Goal: Information Seeking & Learning: Learn about a topic

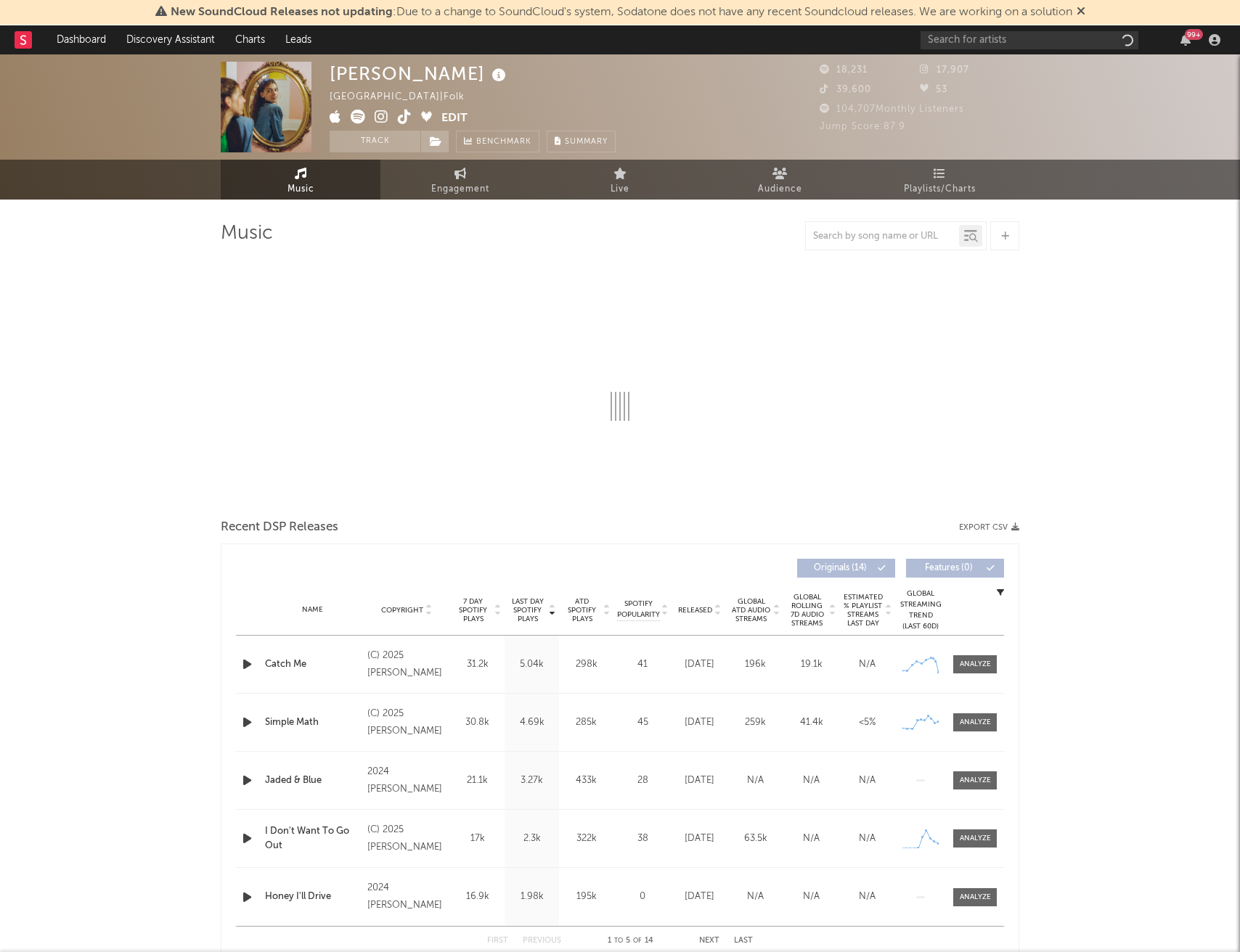
select select "6m"
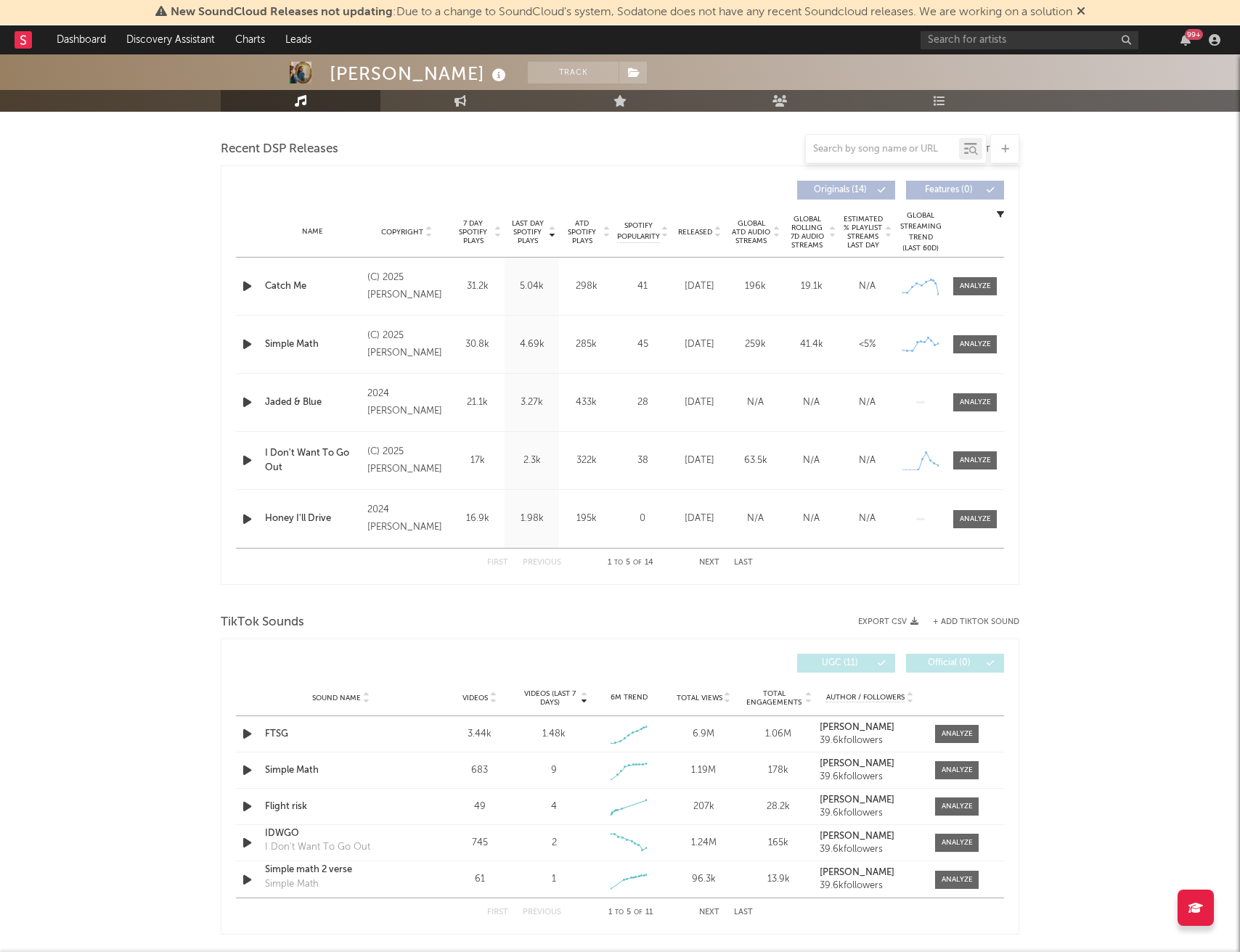
scroll to position [497, 0]
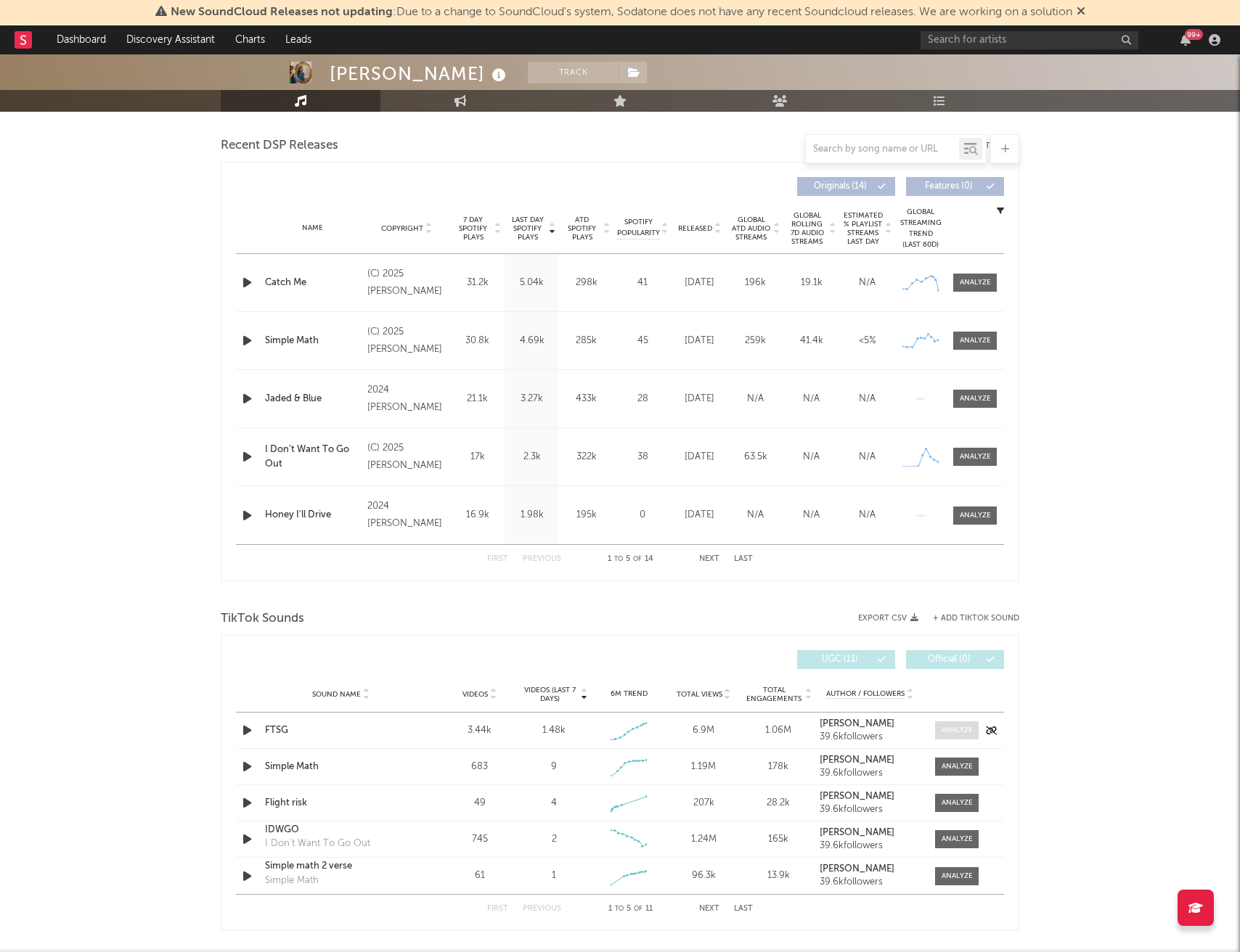
click at [959, 730] on div at bounding box center [957, 730] width 31 height 11
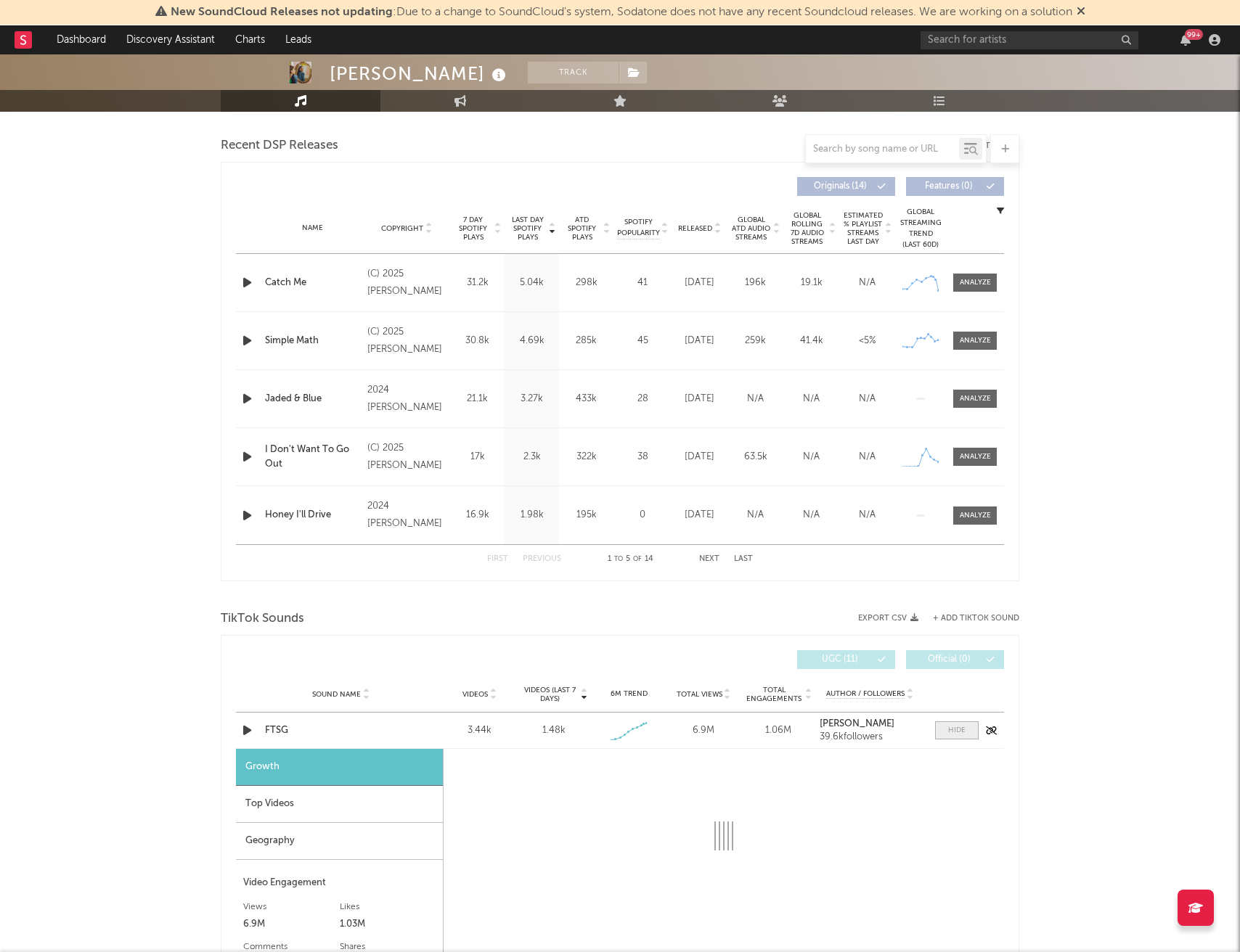
select select "1w"
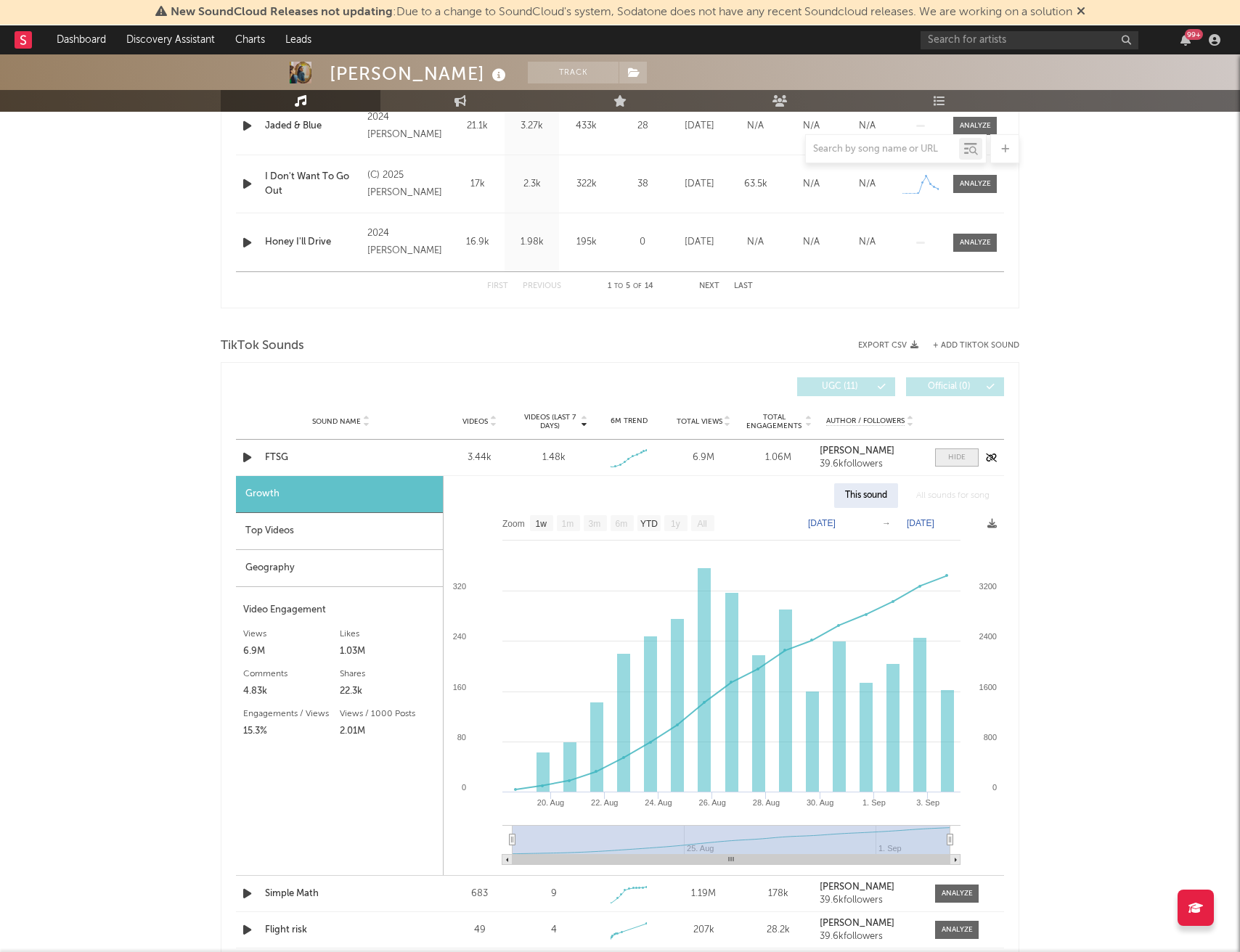
scroll to position [771, 0]
click at [959, 459] on div at bounding box center [957, 456] width 18 height 11
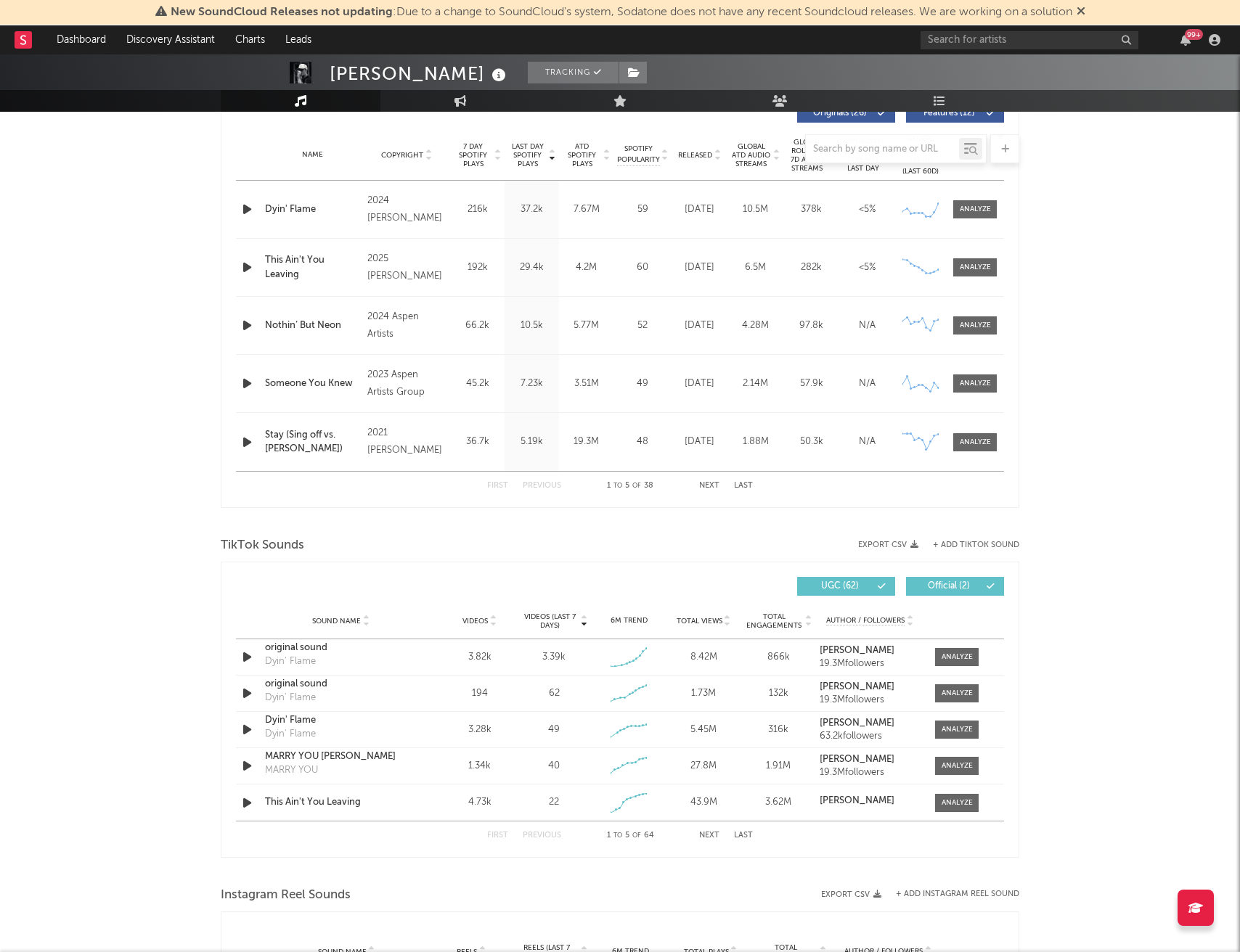
select select "6m"
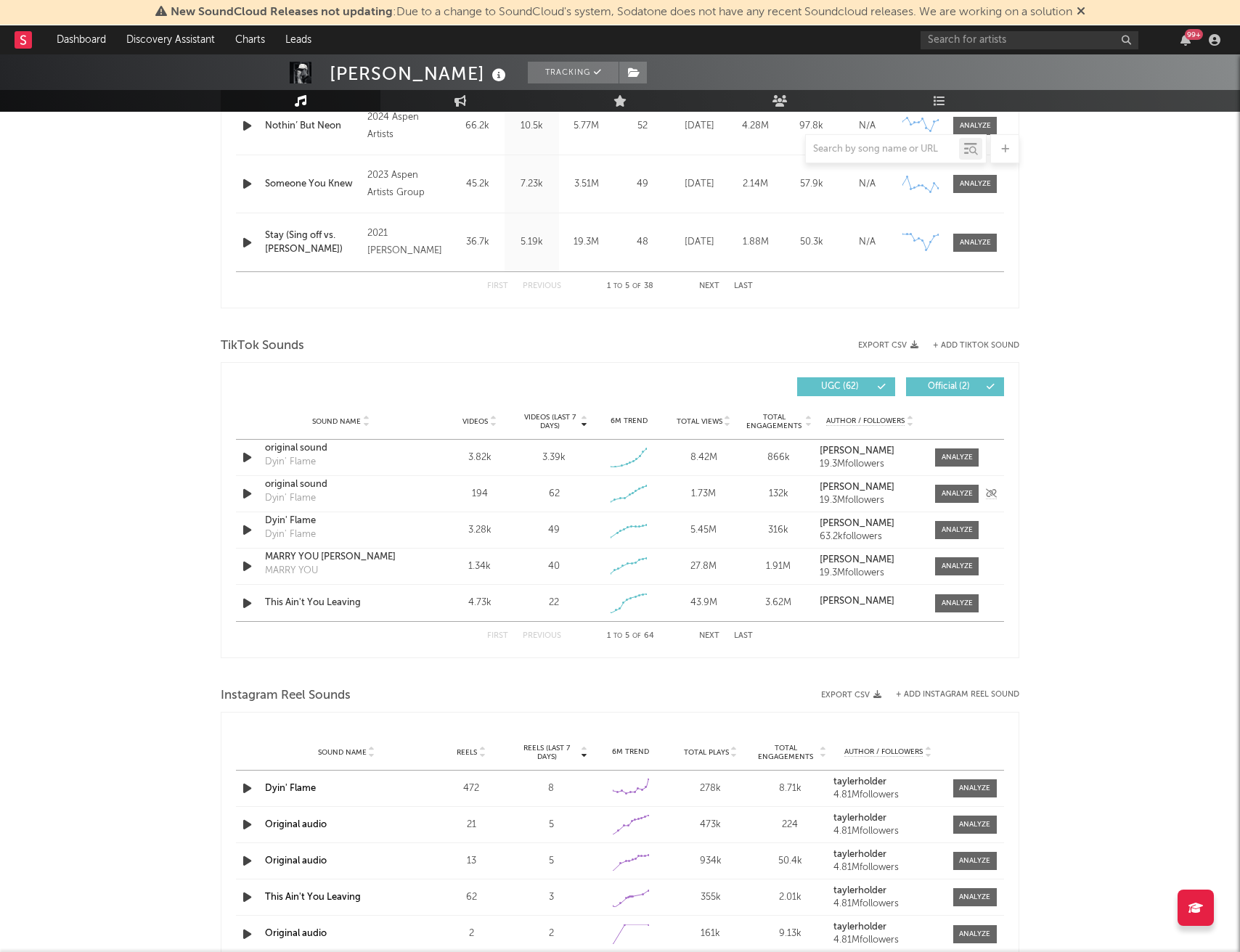
scroll to position [771, 0]
click at [950, 455] on div at bounding box center [957, 456] width 31 height 11
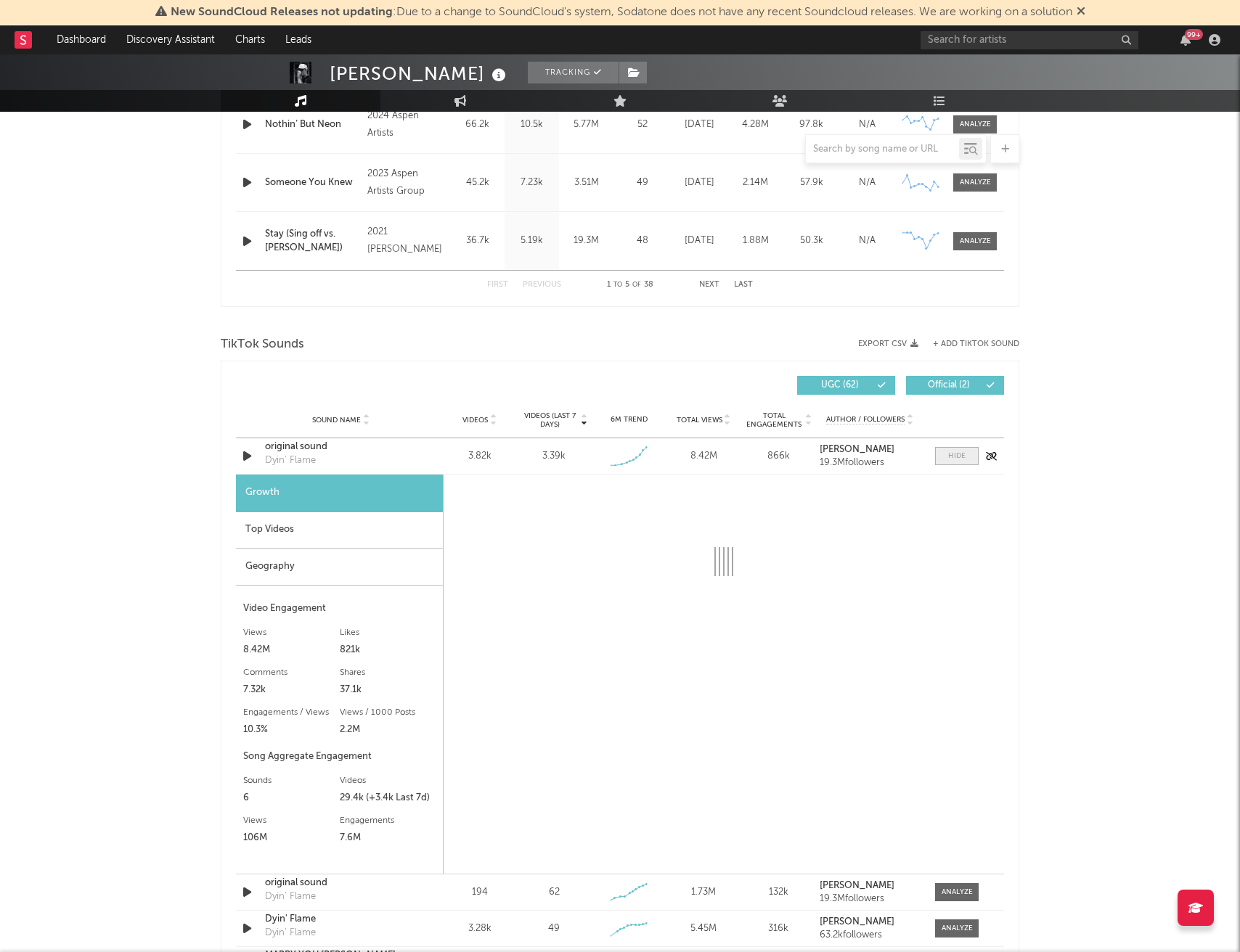
select select "1w"
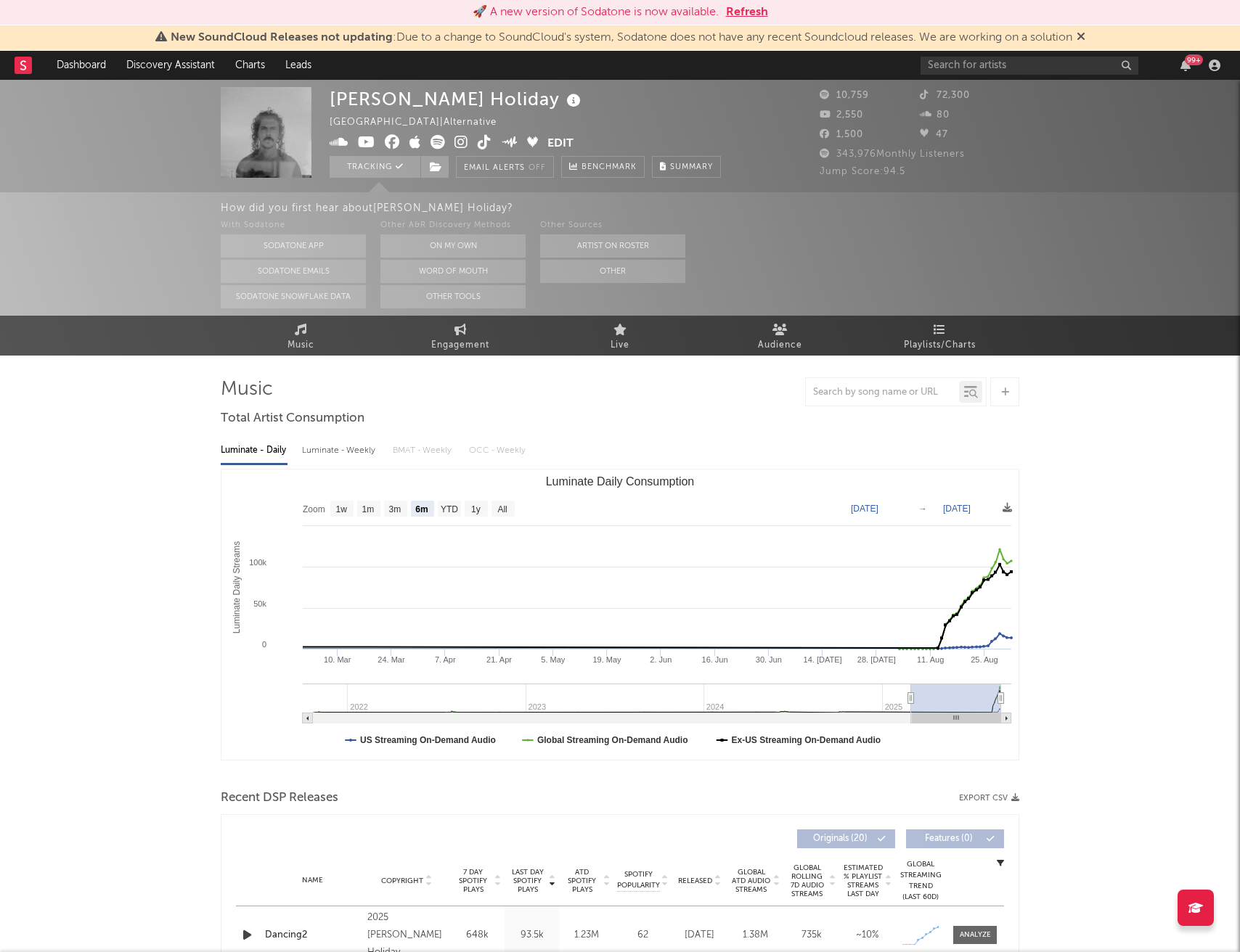
select select "6m"
click at [740, 9] on button "Refresh" at bounding box center [747, 13] width 42 height 18
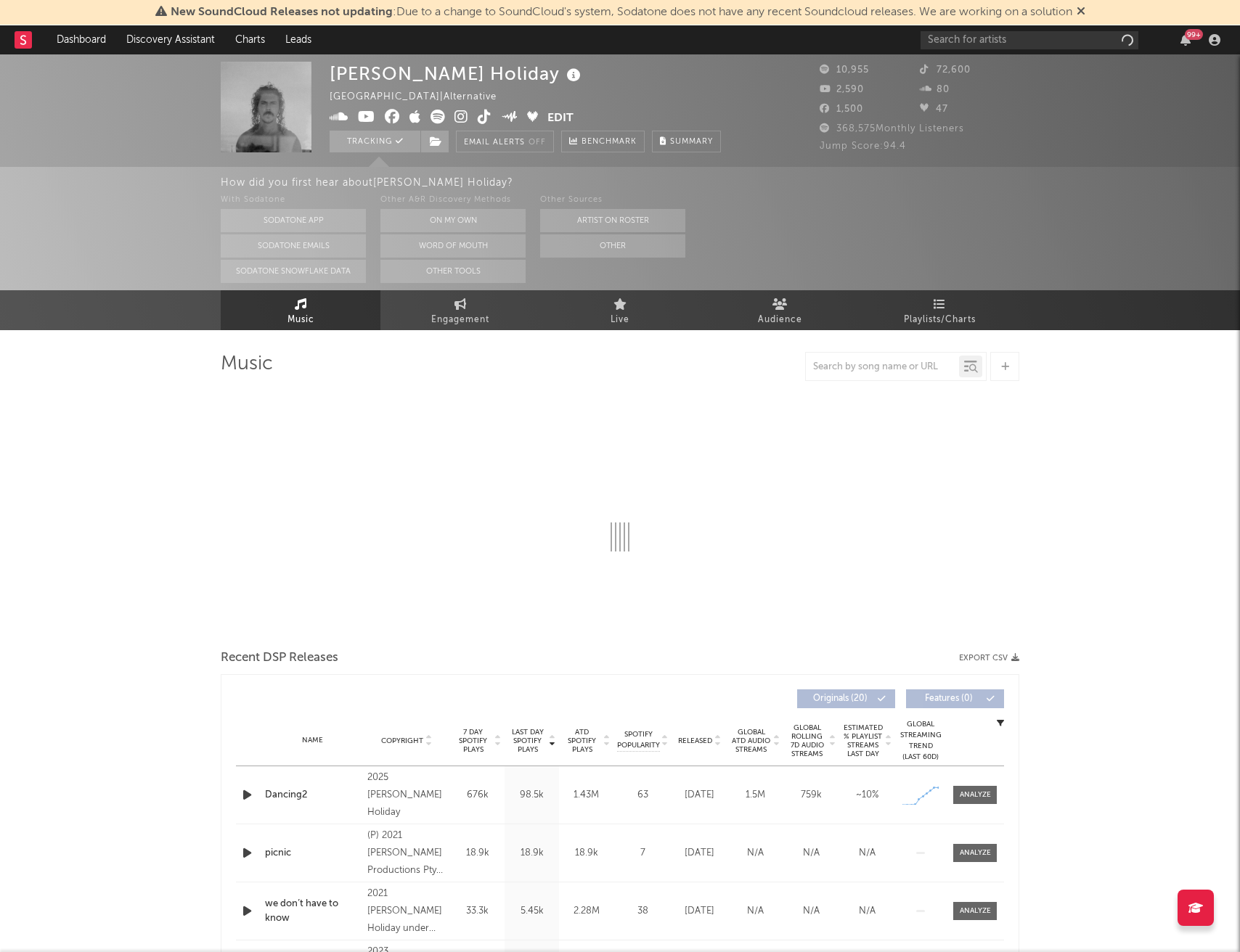
select select "6m"
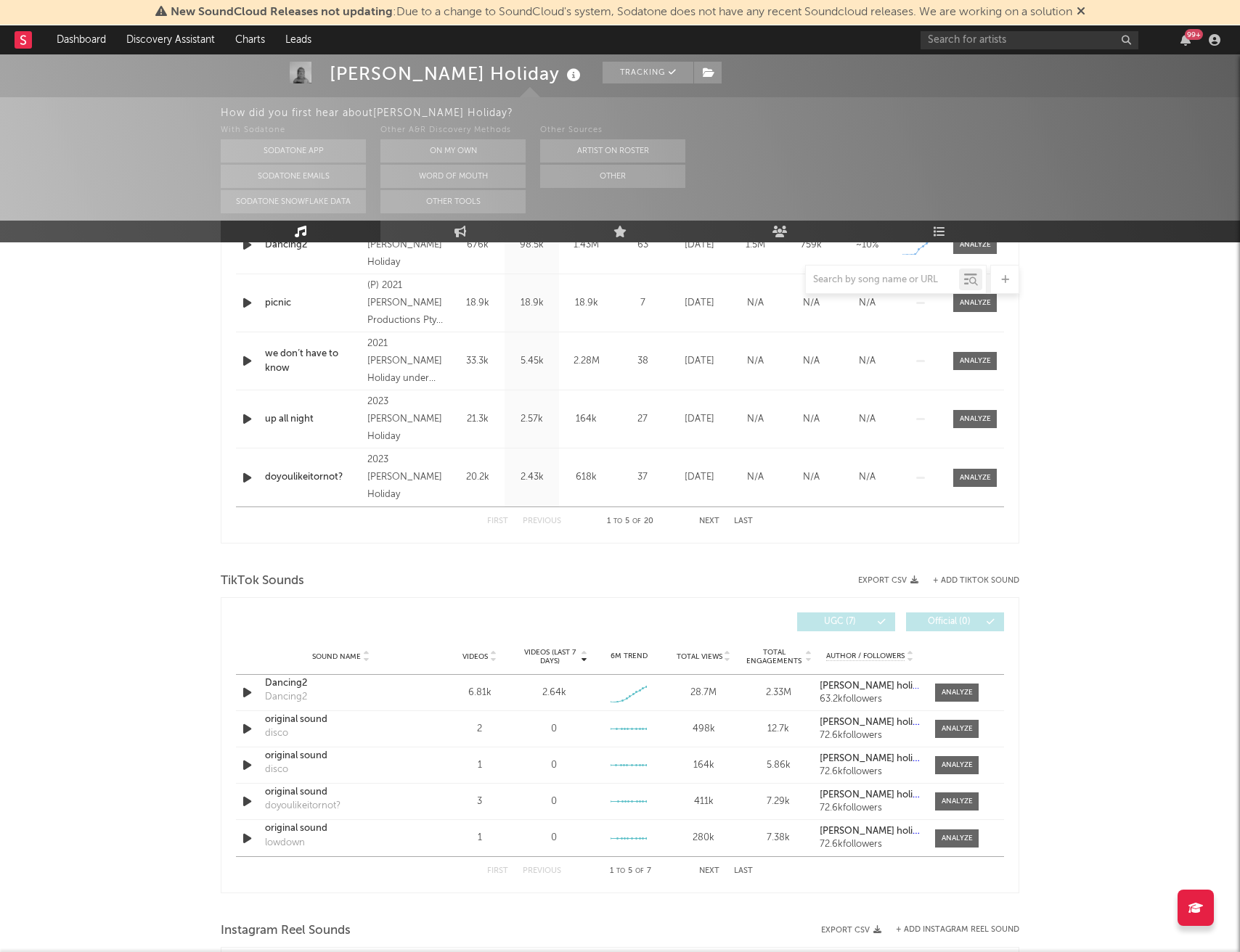
scroll to position [671, 0]
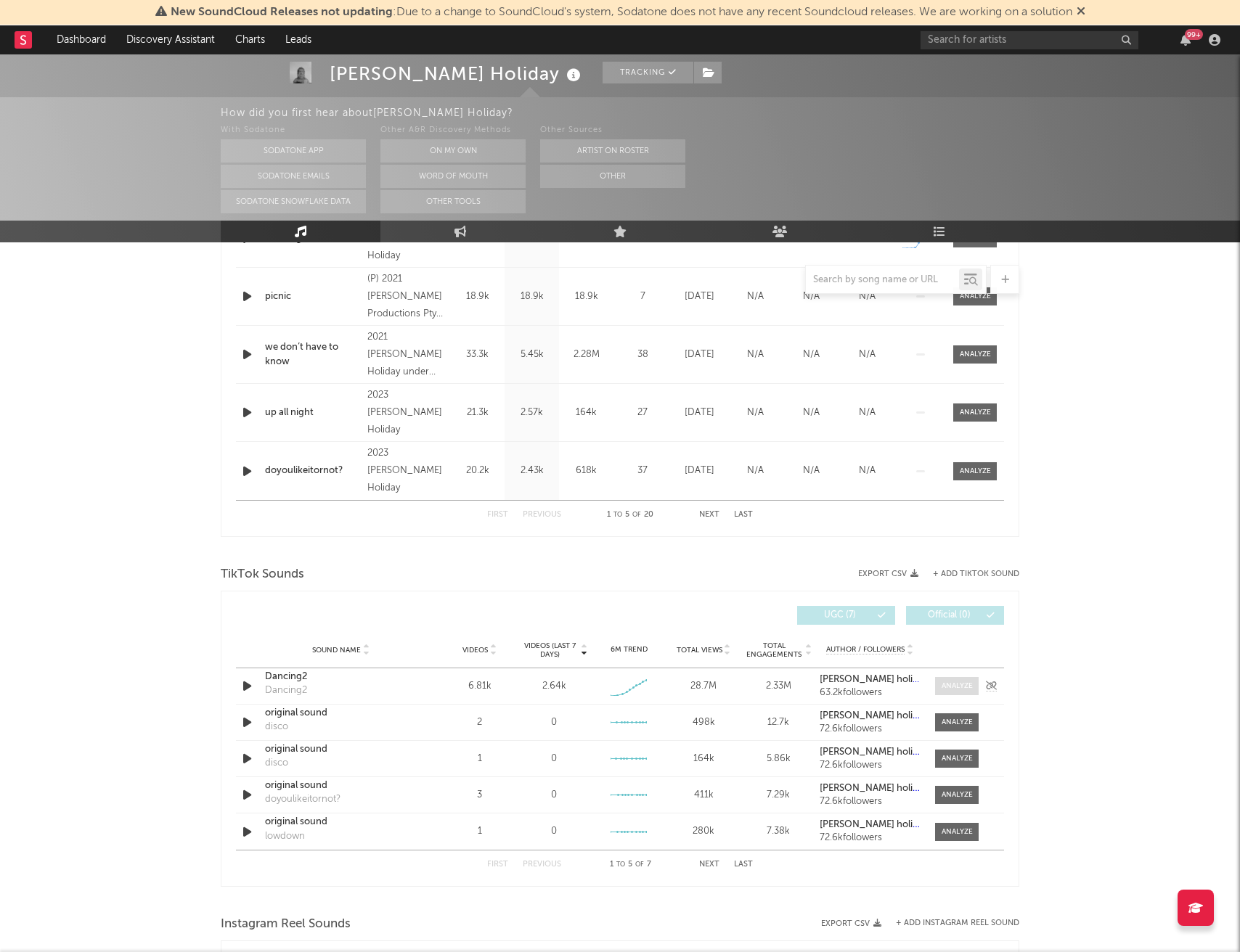
click at [952, 689] on div at bounding box center [957, 686] width 31 height 11
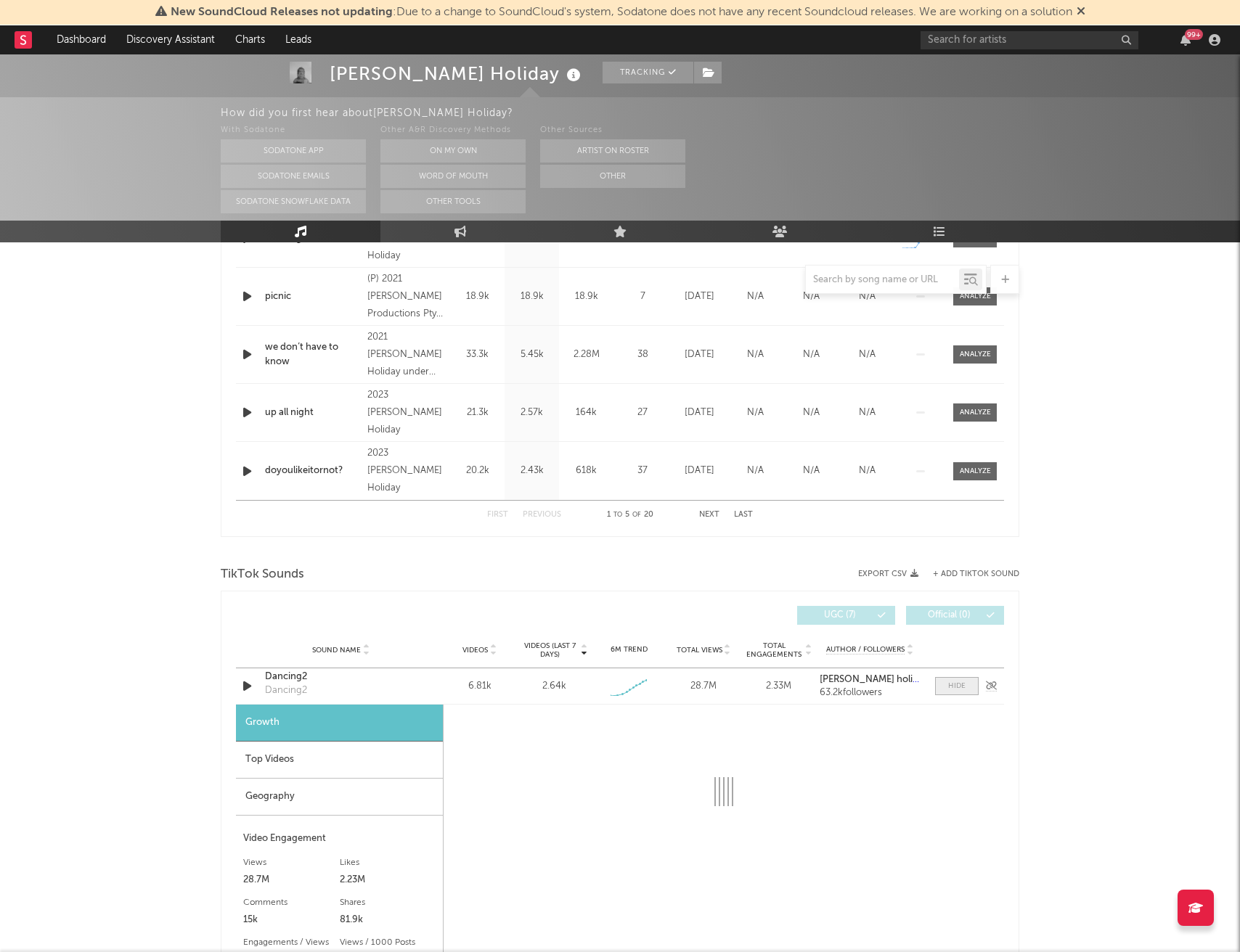
select select "1w"
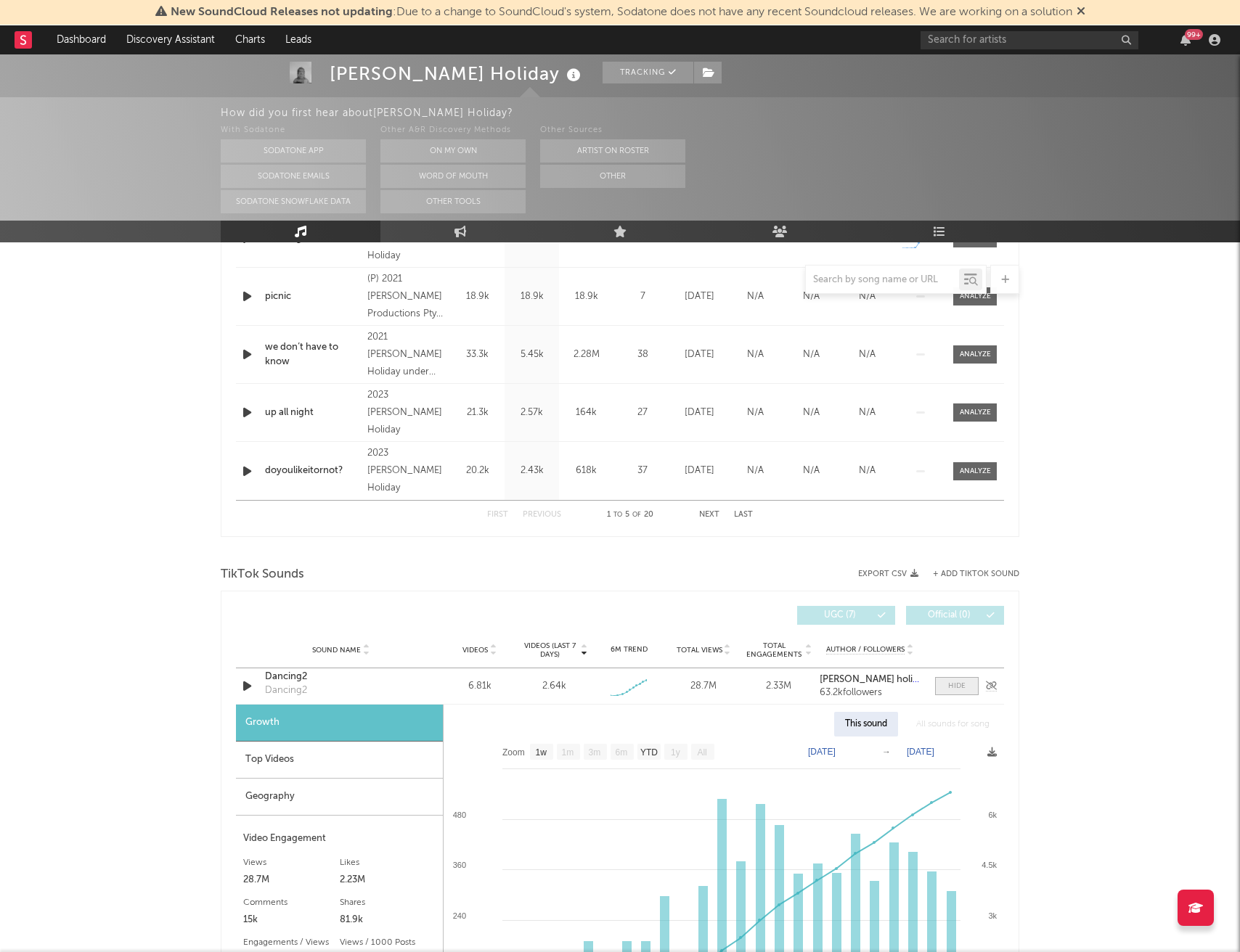
click at [952, 689] on div at bounding box center [957, 686] width 18 height 11
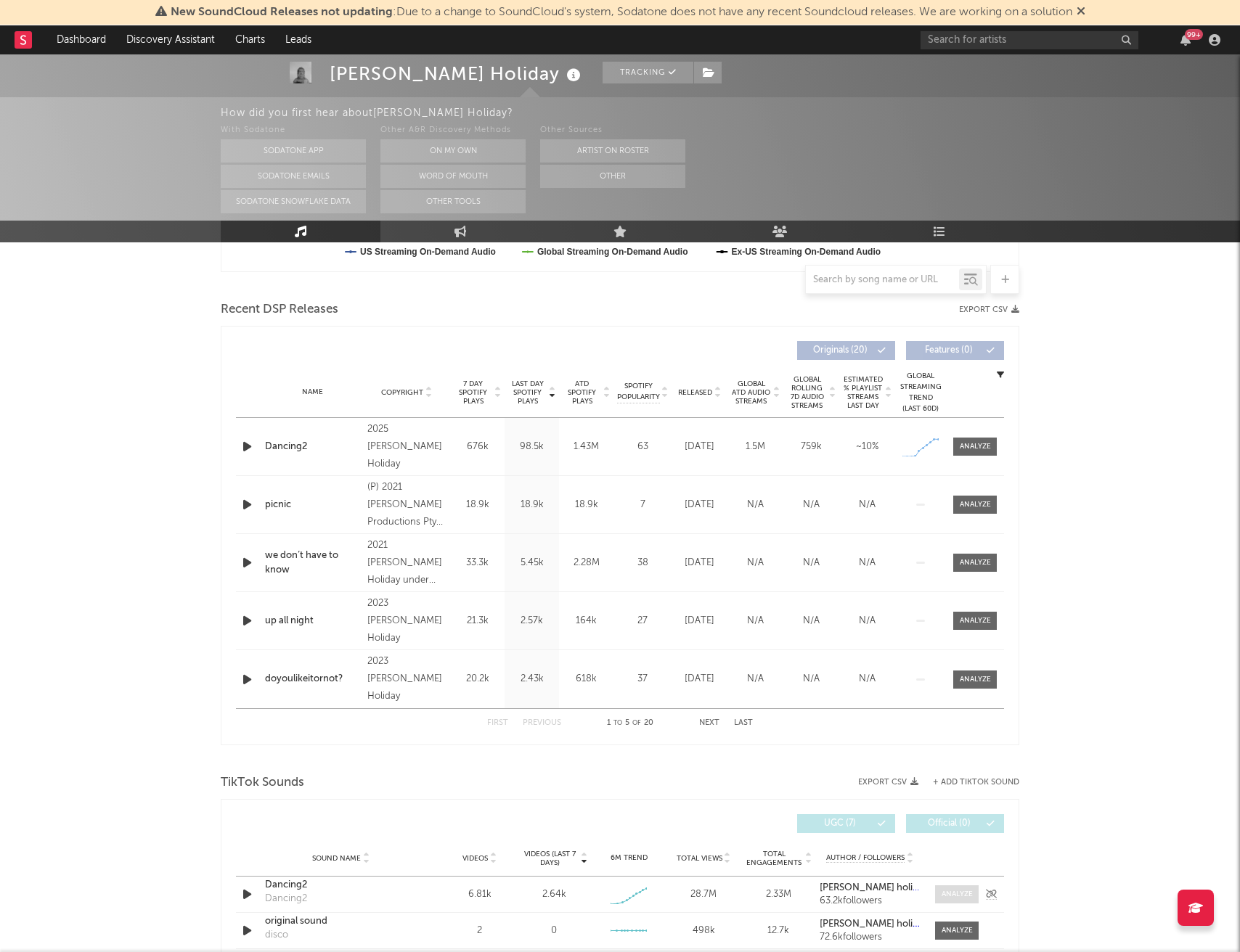
scroll to position [385, 0]
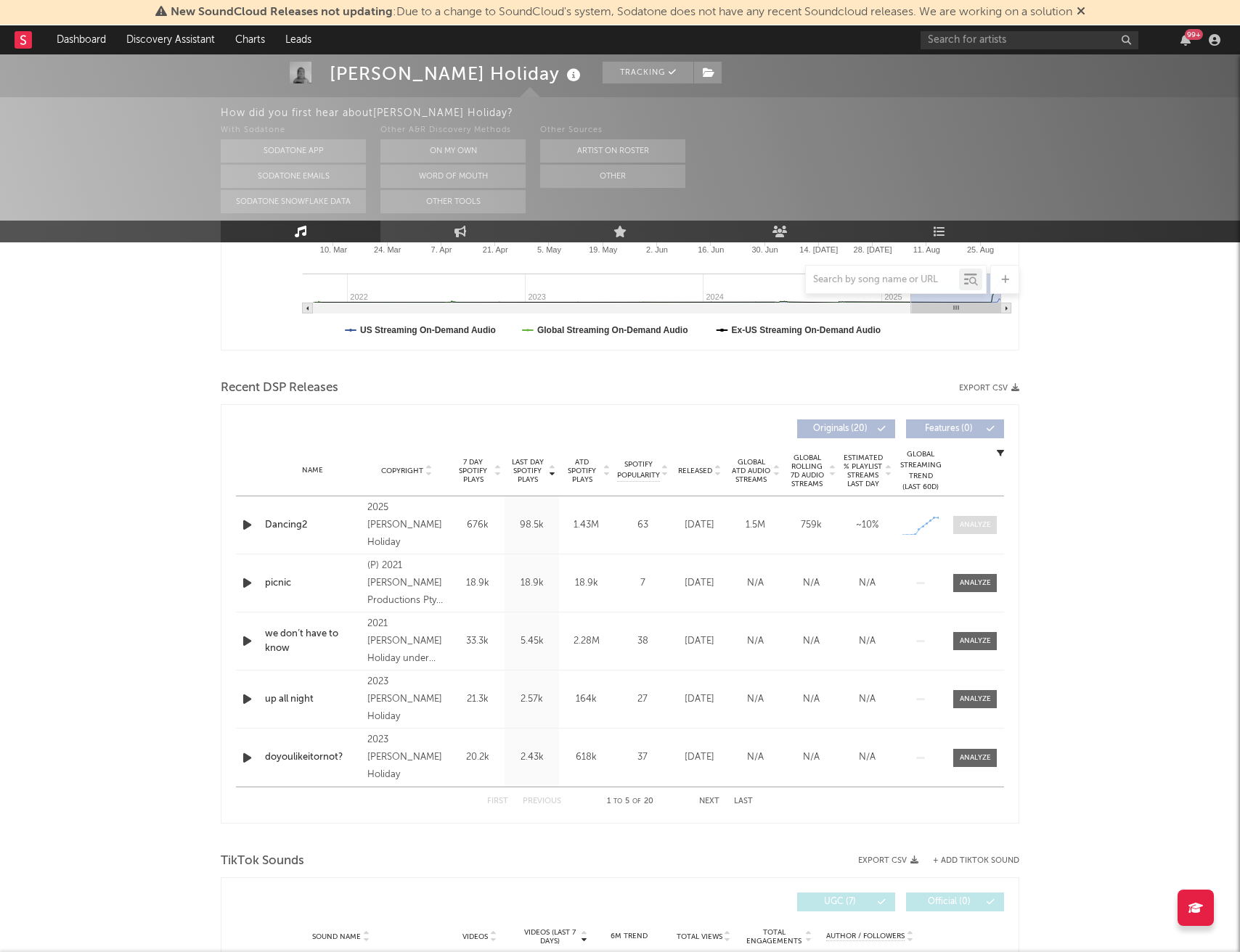
click at [977, 526] on div at bounding box center [975, 526] width 31 height 11
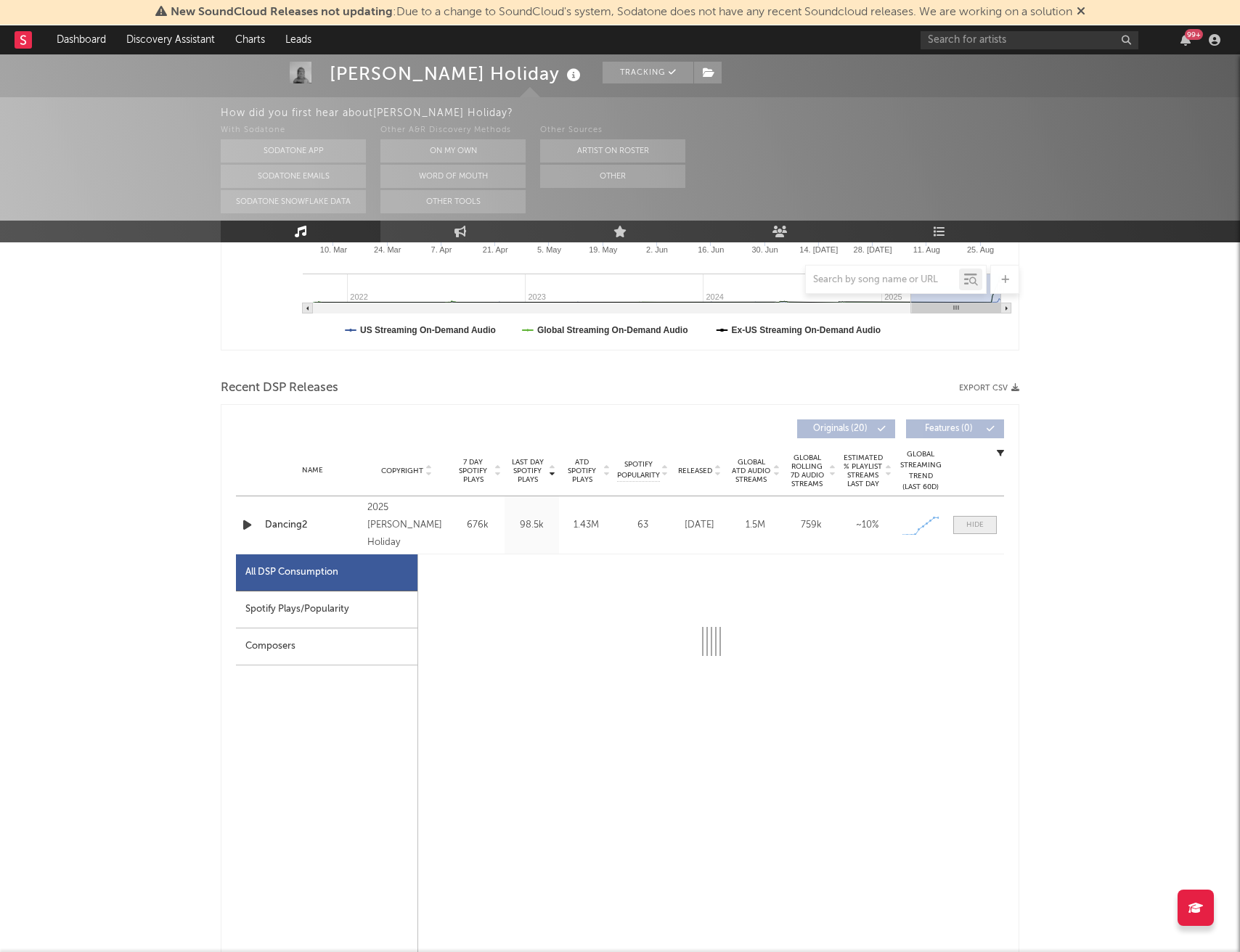
select select "1w"
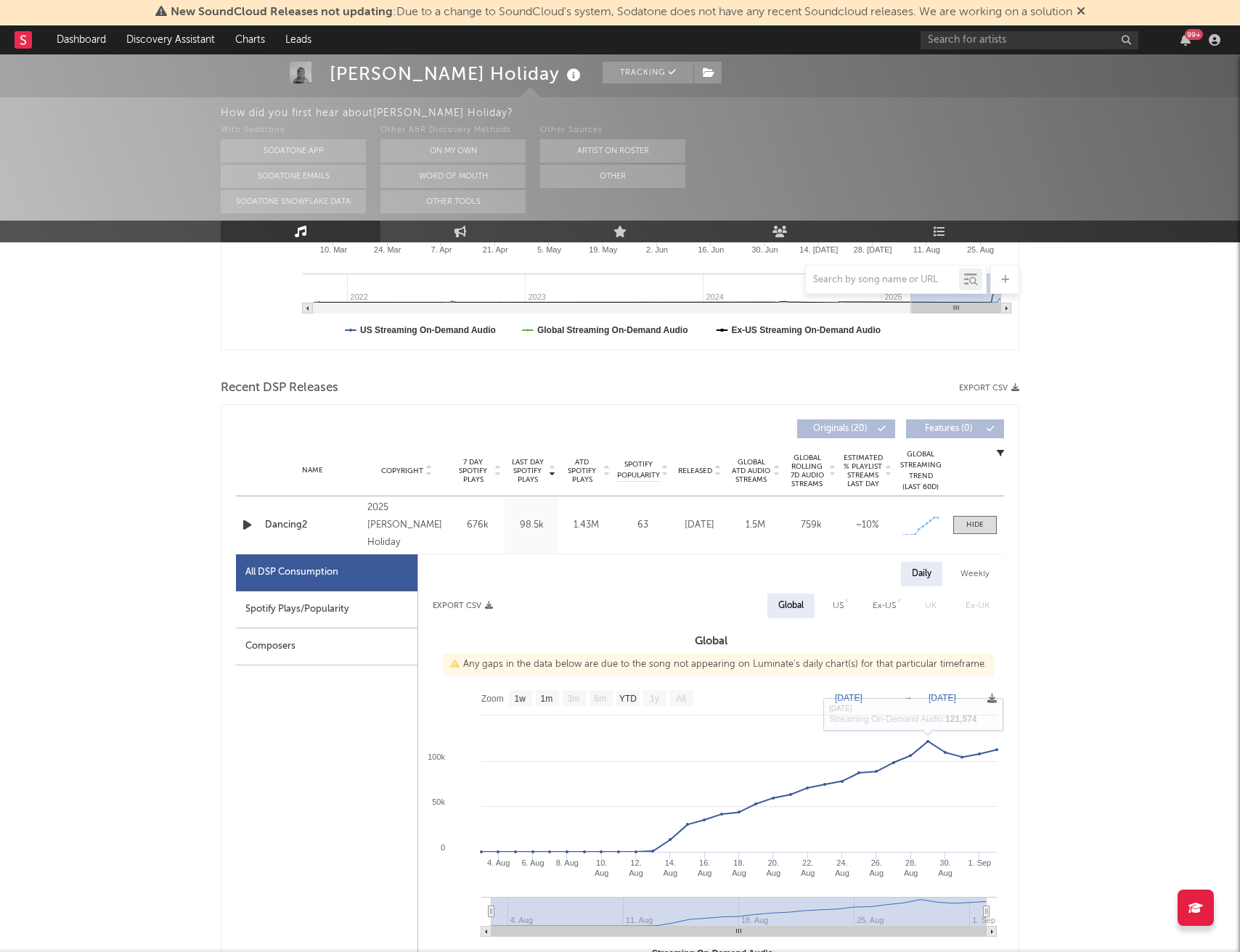
click at [873, 609] on div "Ex-US" at bounding box center [884, 606] width 23 height 18
select select "1w"
click at [838, 608] on div "US" at bounding box center [836, 606] width 11 height 18
select select "1w"
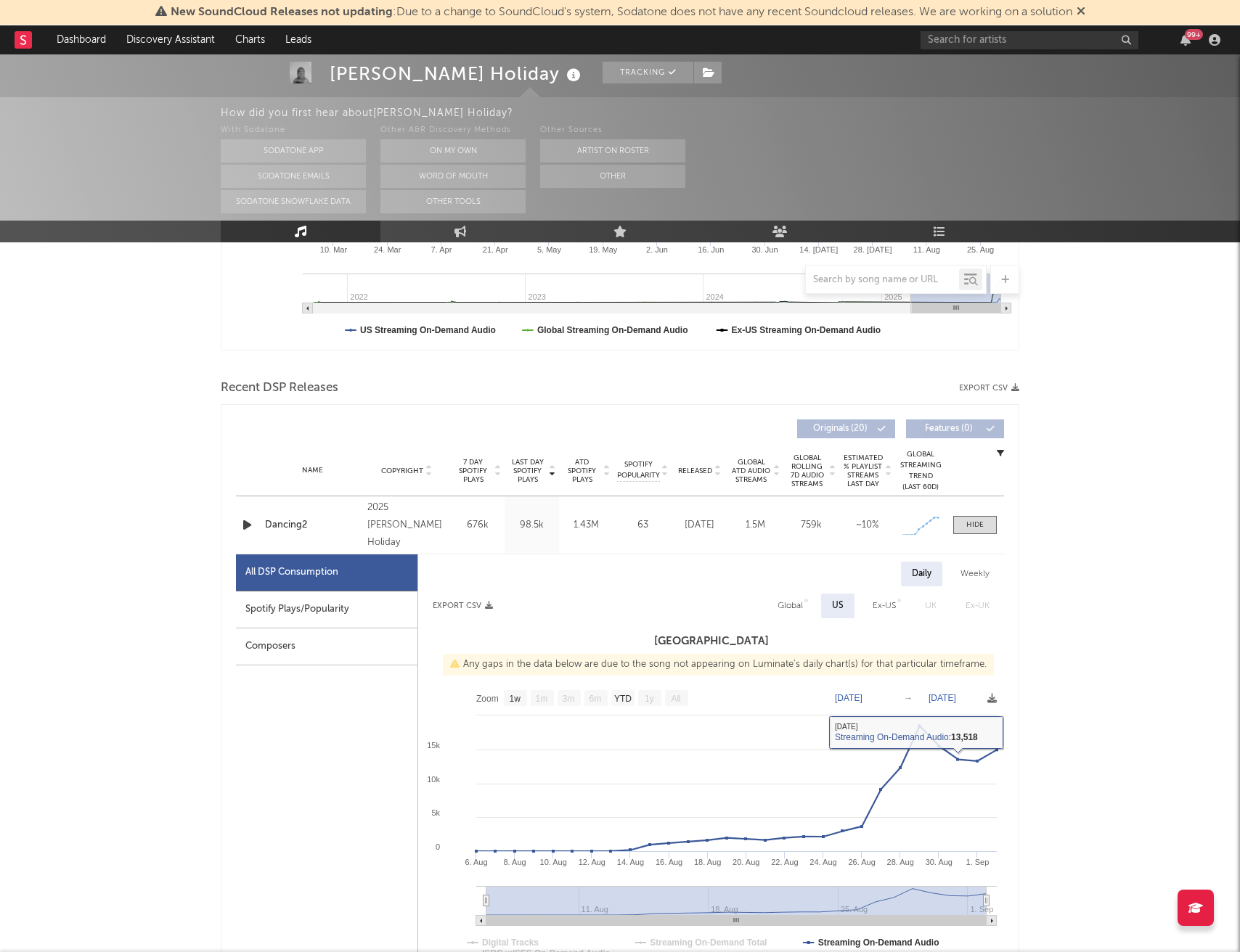
scroll to position [0, 0]
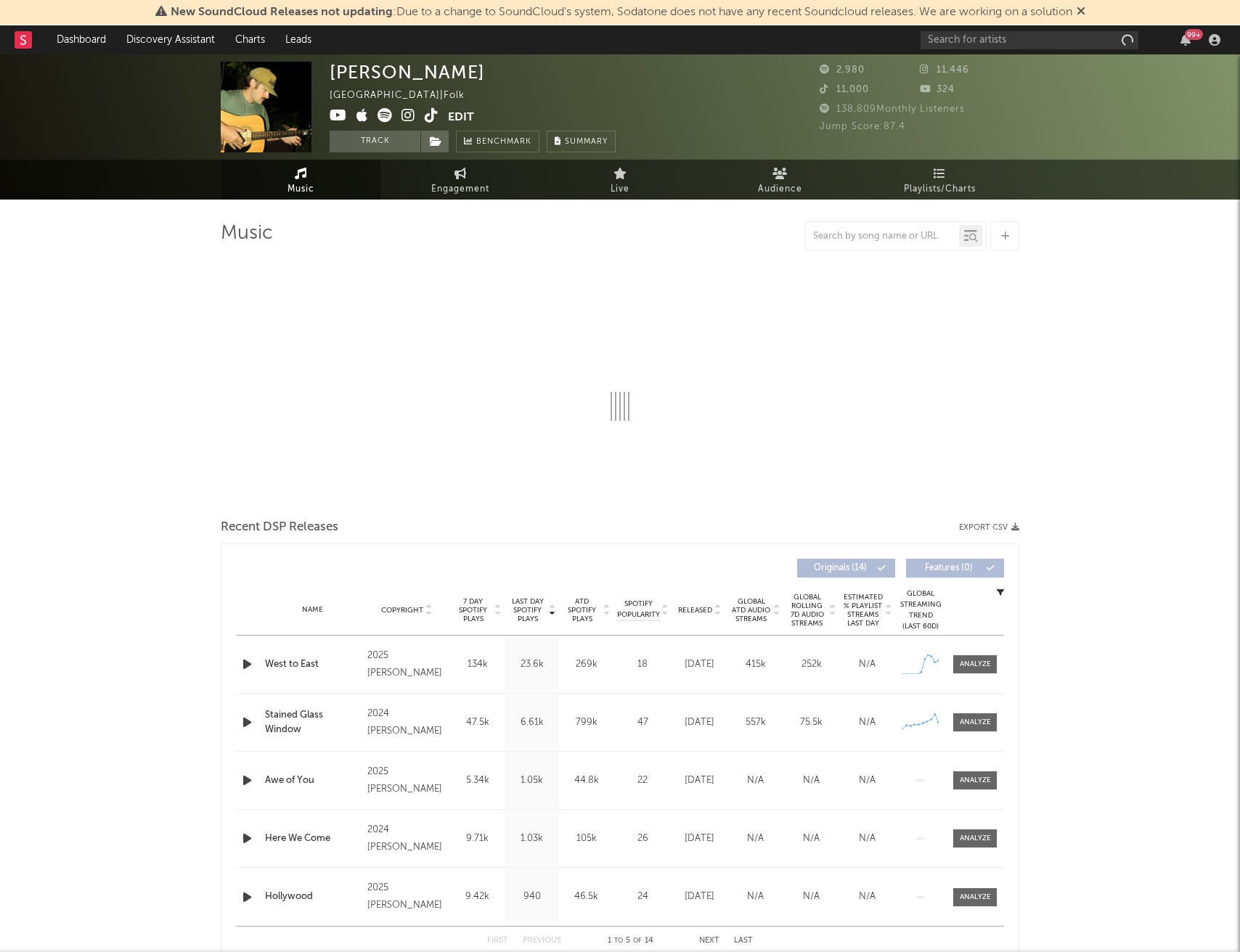
select select "6m"
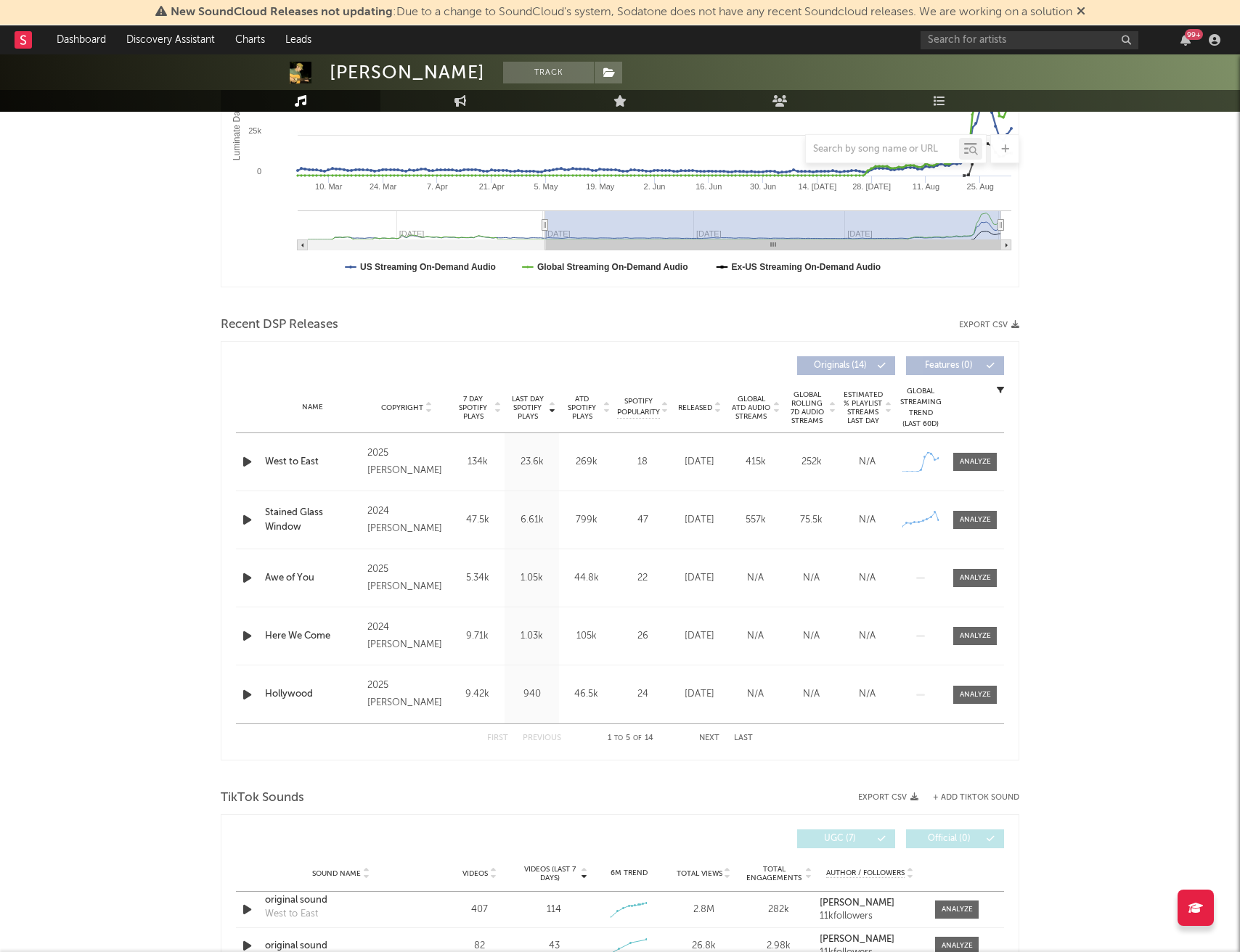
scroll to position [320, 0]
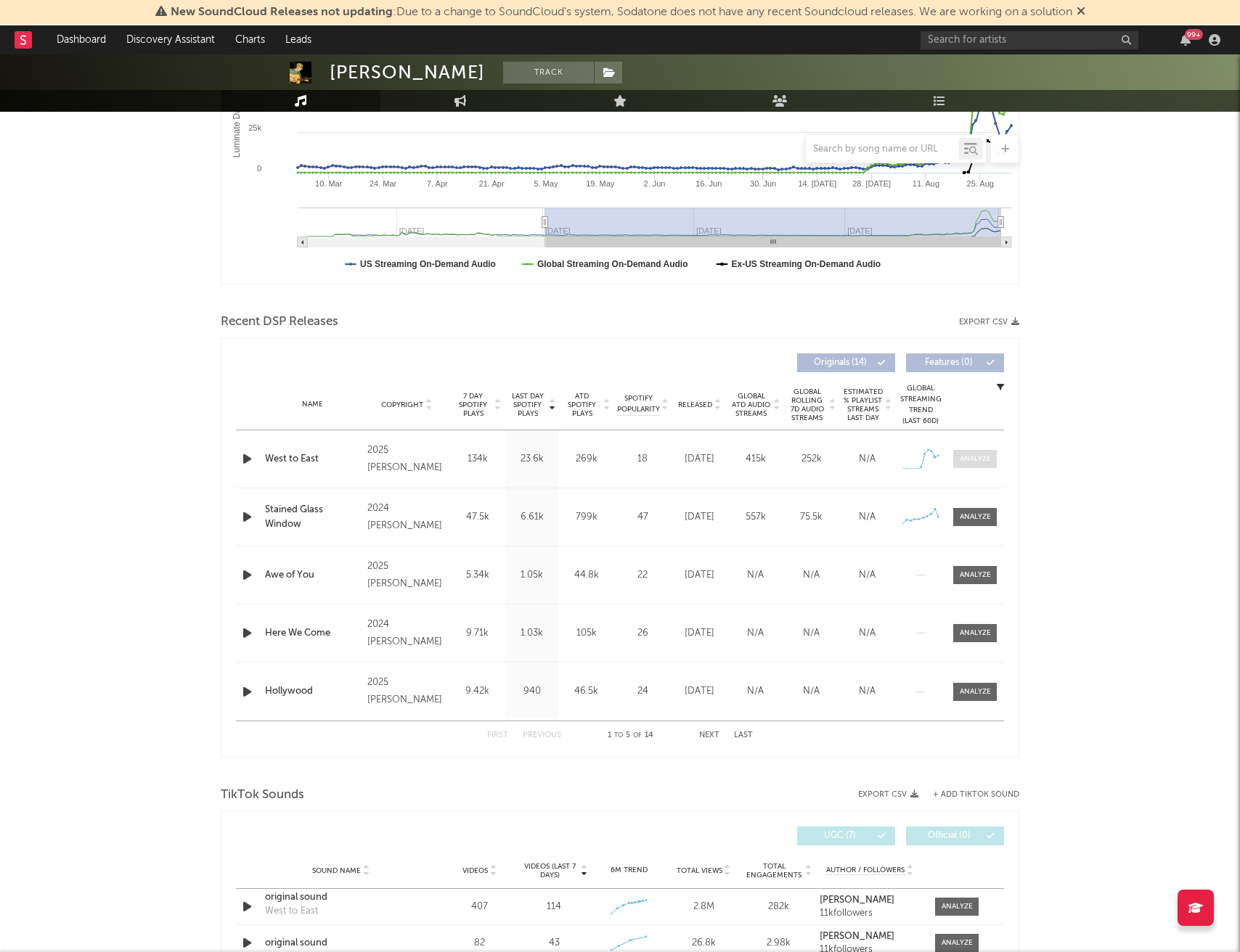
click at [971, 458] on div at bounding box center [975, 459] width 31 height 11
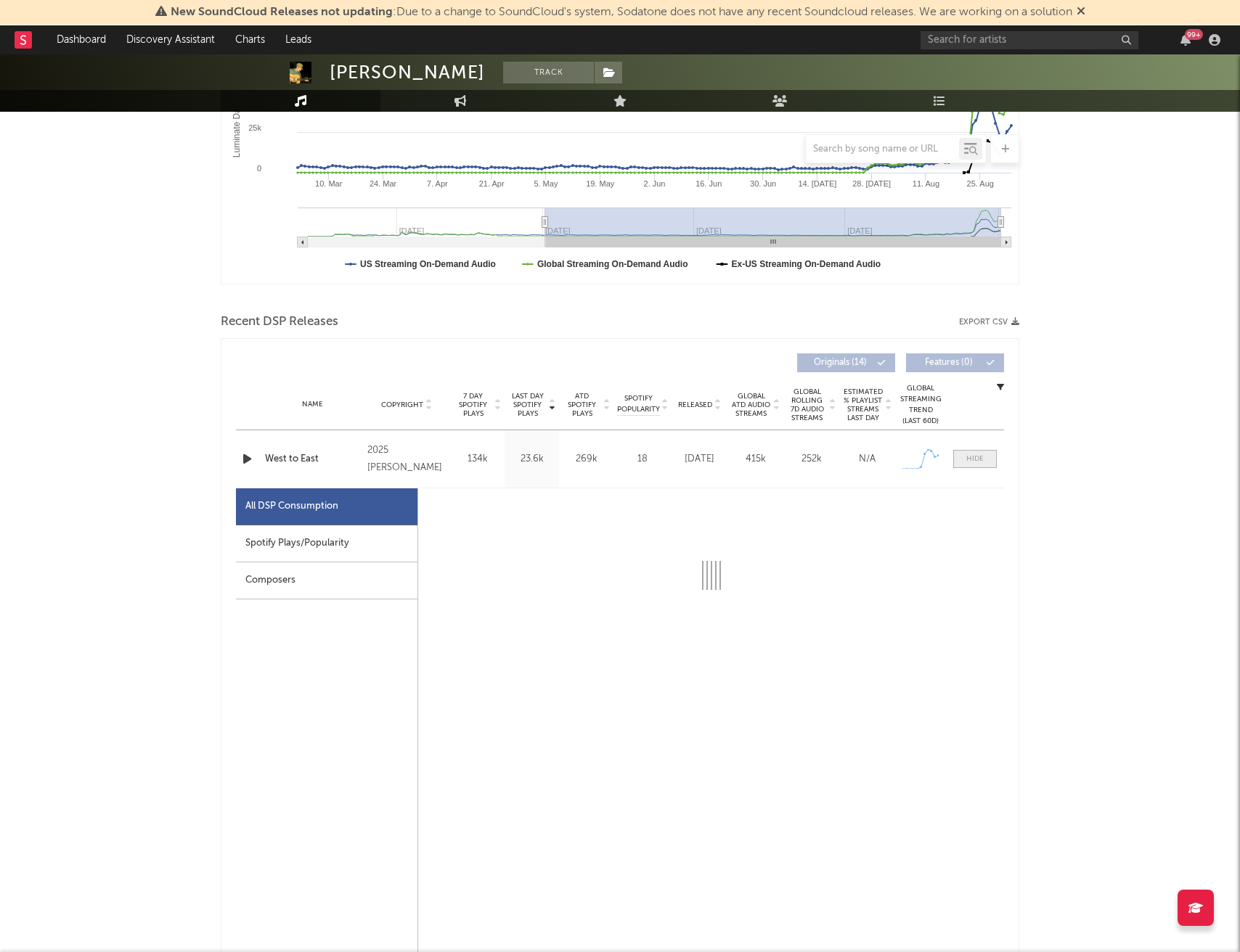
select select "1w"
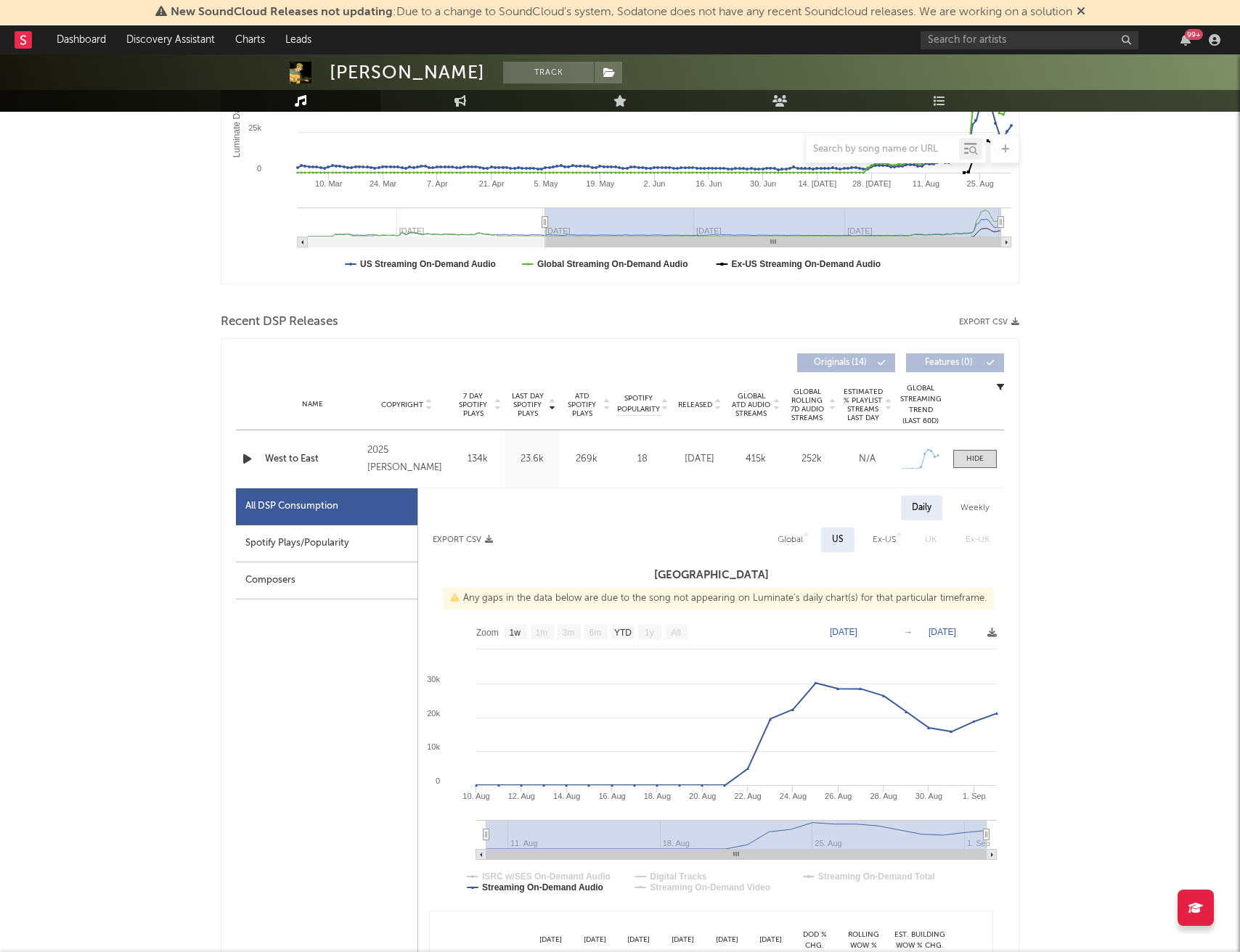
click at [803, 543] on div "Global" at bounding box center [790, 540] width 26 height 18
select select "1w"
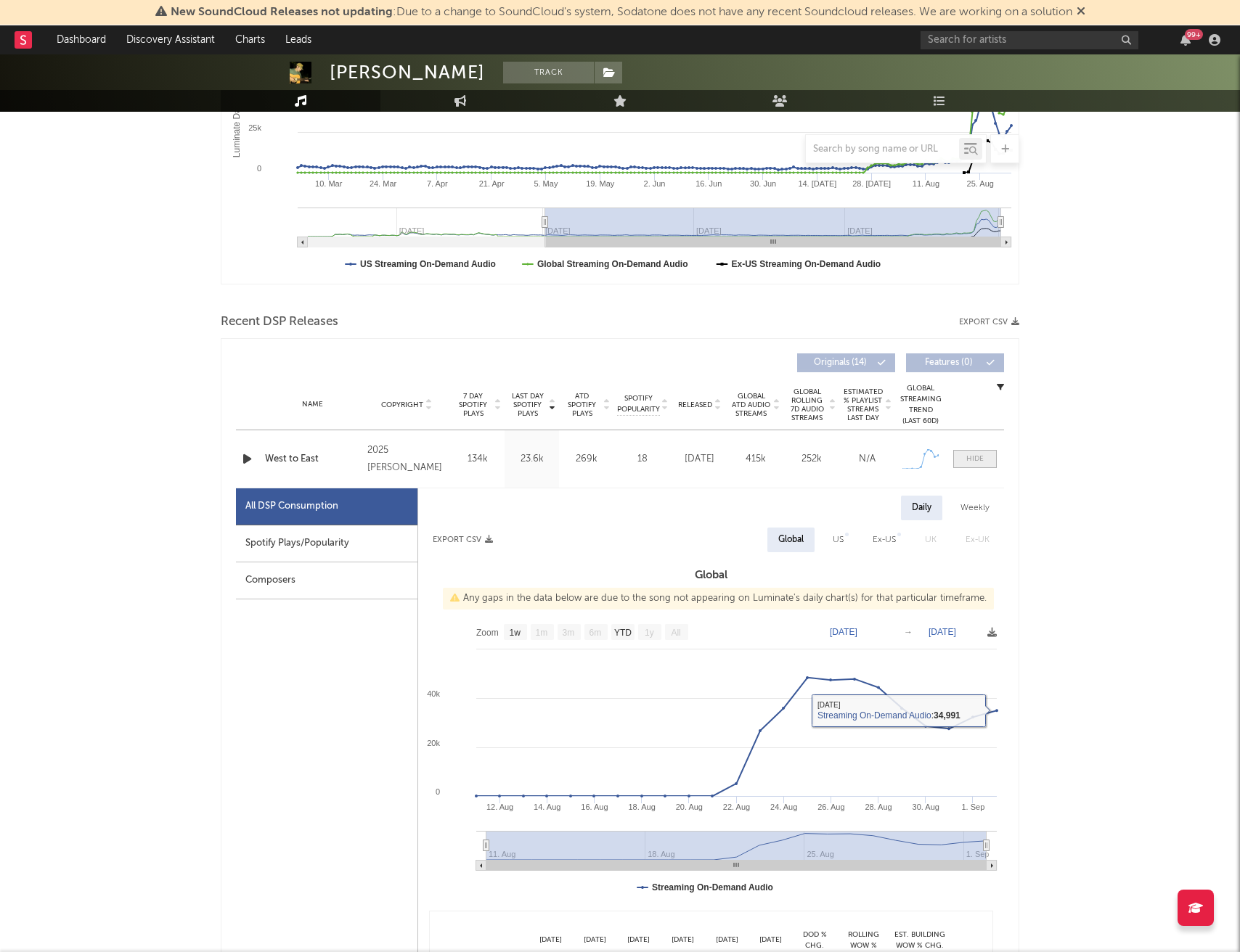
click at [966, 458] on div at bounding box center [975, 459] width 18 height 11
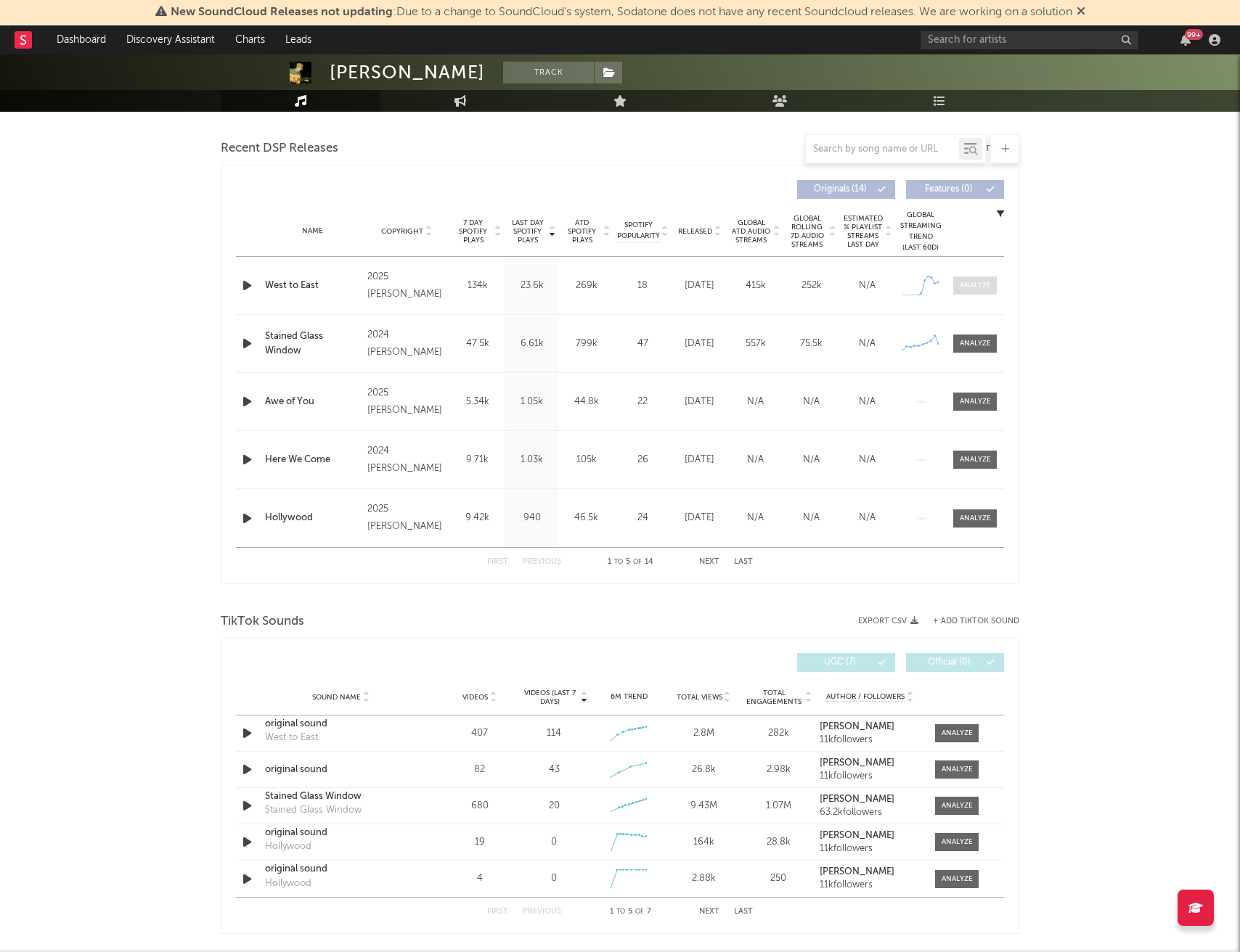
scroll to position [500, 0]
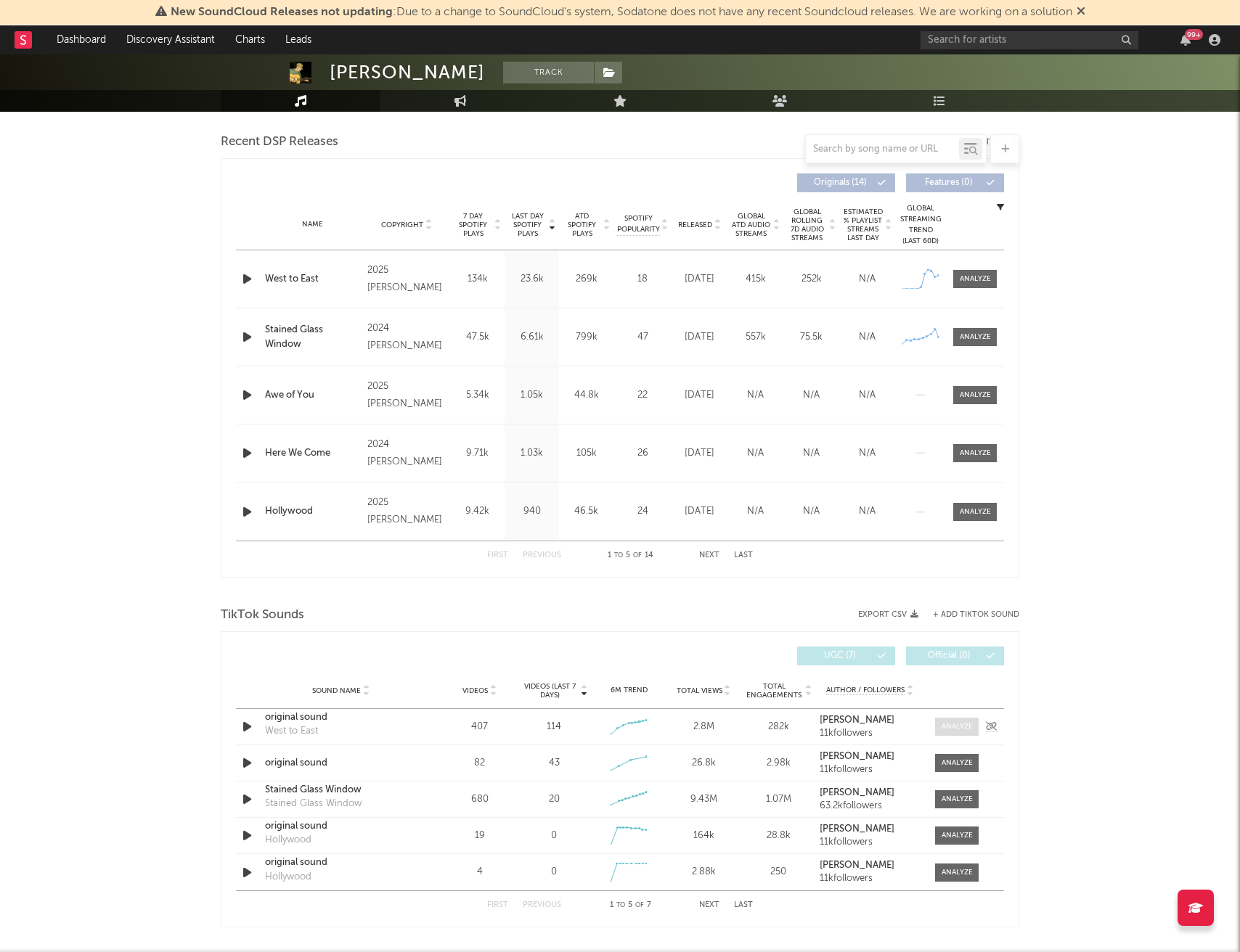
click at [950, 725] on div at bounding box center [957, 727] width 31 height 11
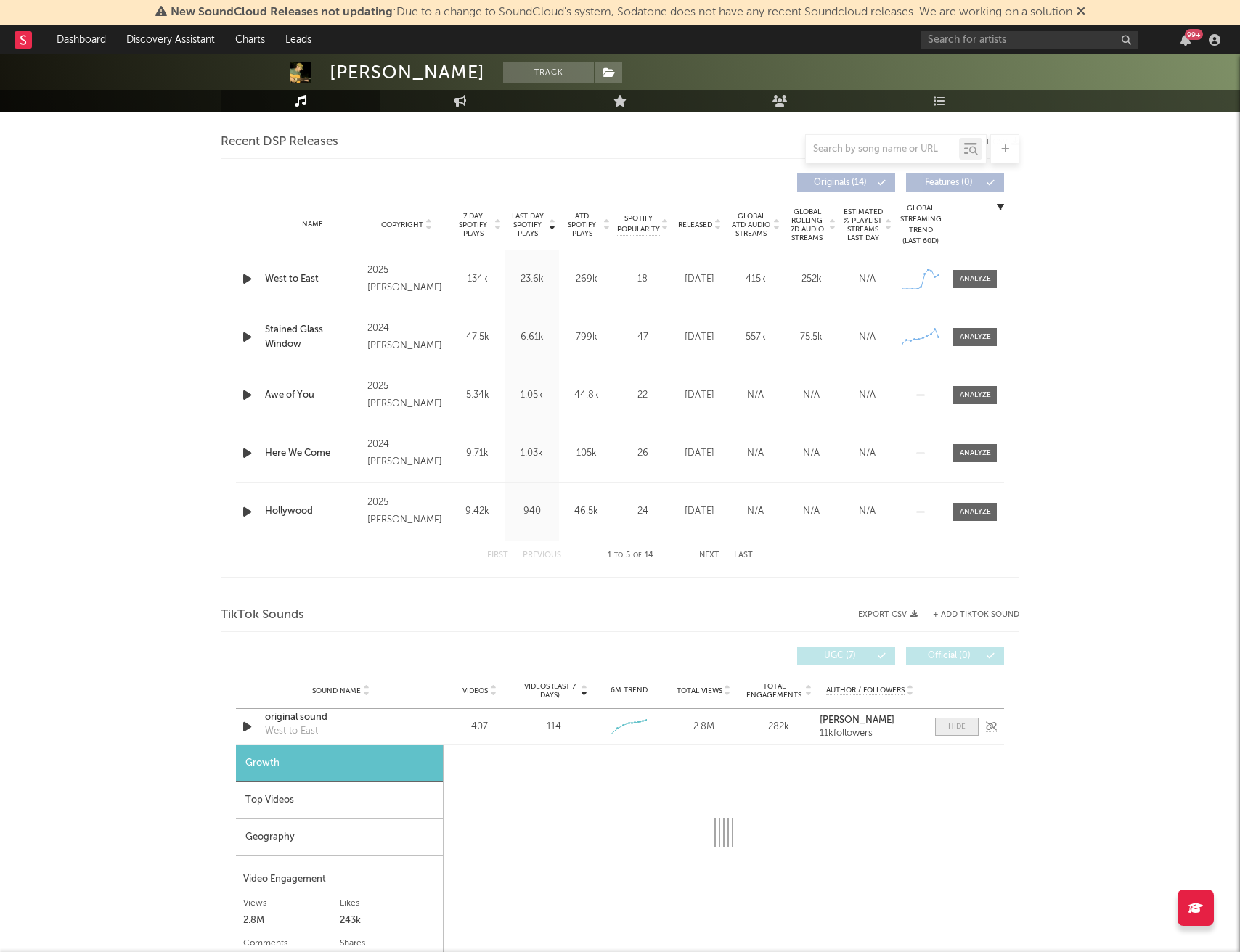
select select "1w"
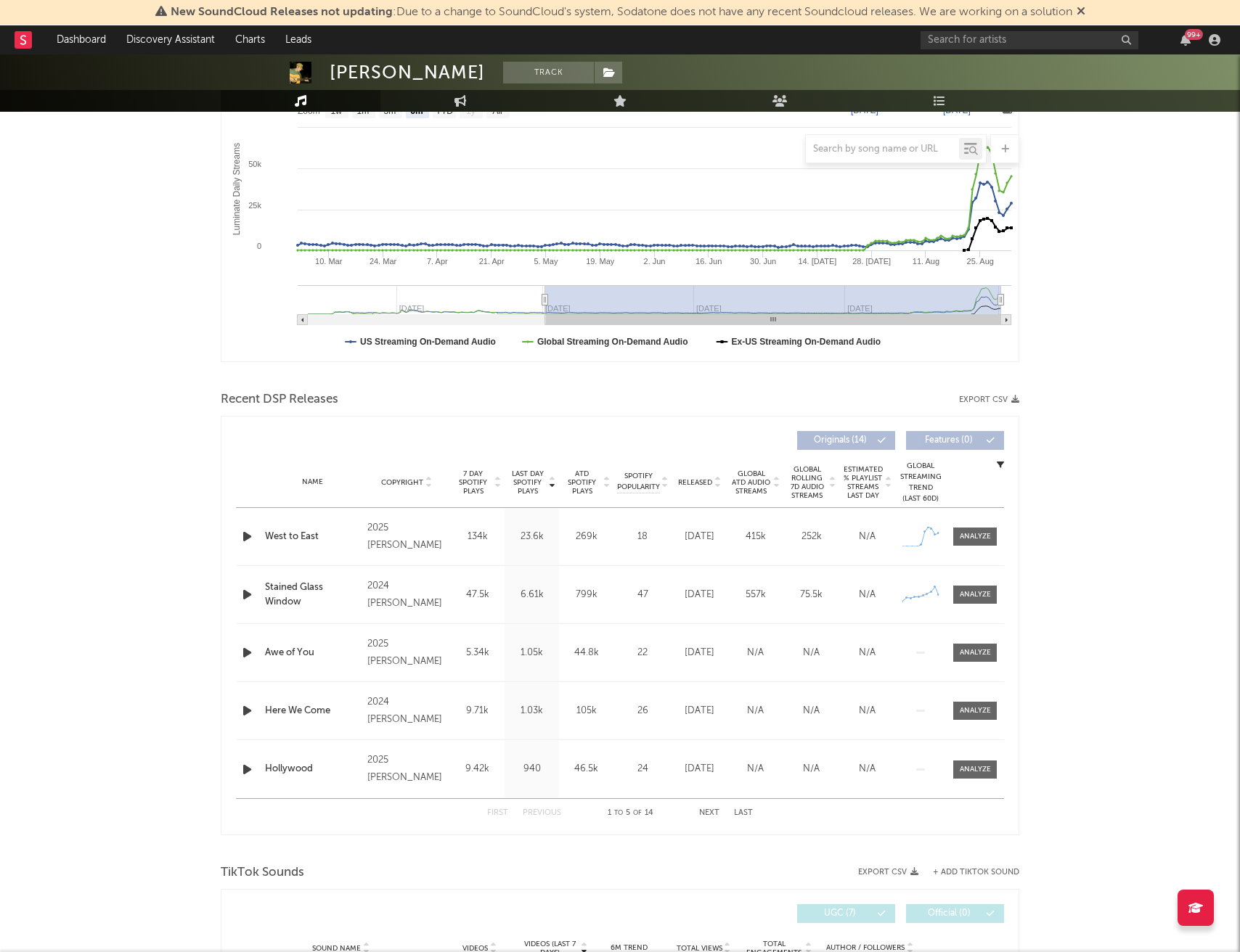
scroll to position [0, 0]
